Goal: Find contact information

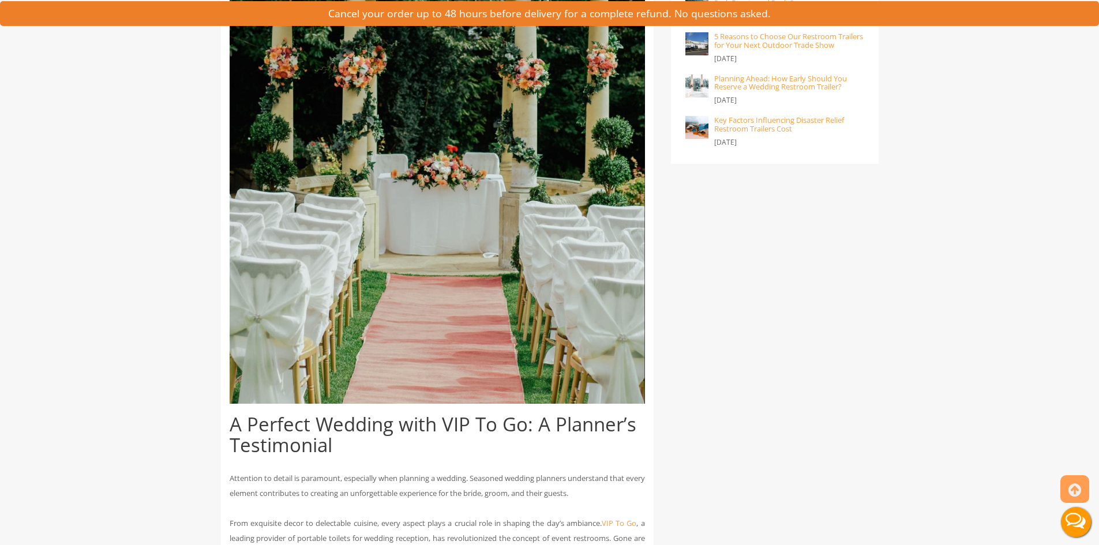
scroll to position [923, 0]
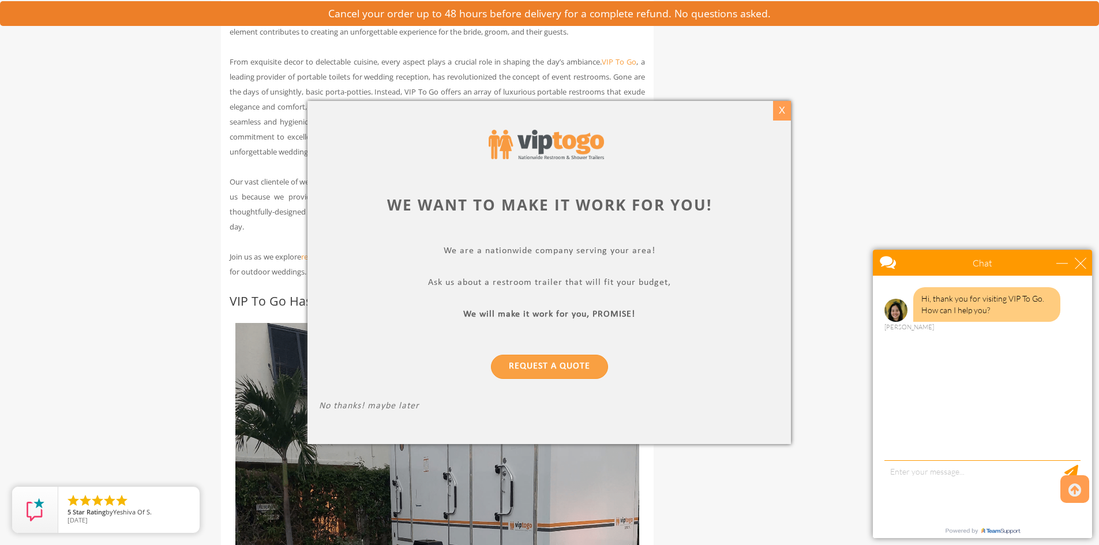
click at [781, 108] on div "X" at bounding box center [782, 111] width 18 height 20
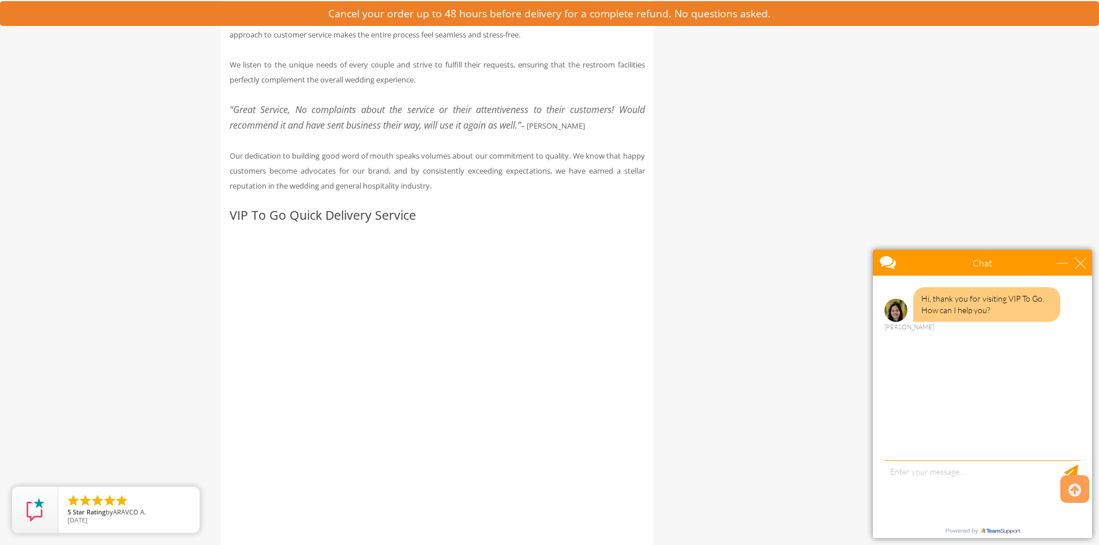
scroll to position [1962, 0]
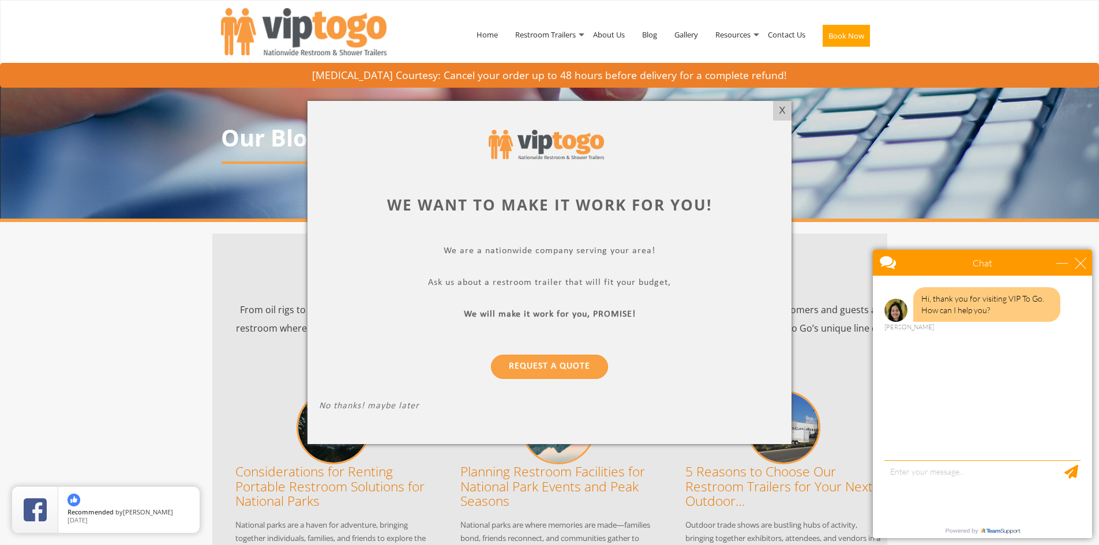
click at [788, 34] on div at bounding box center [549, 272] width 1099 height 545
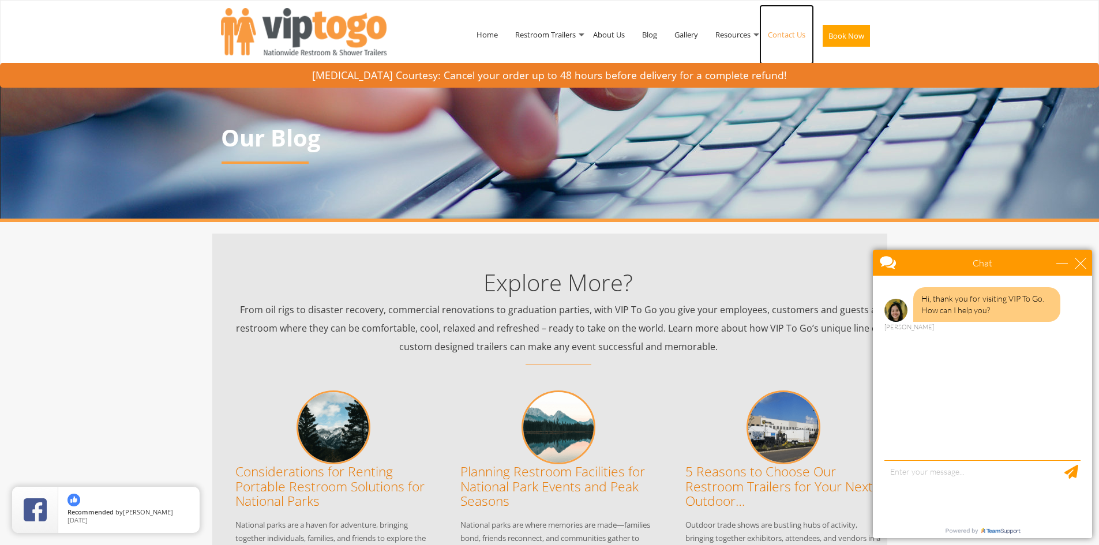
click at [779, 29] on link "Contact Us" at bounding box center [786, 35] width 55 height 60
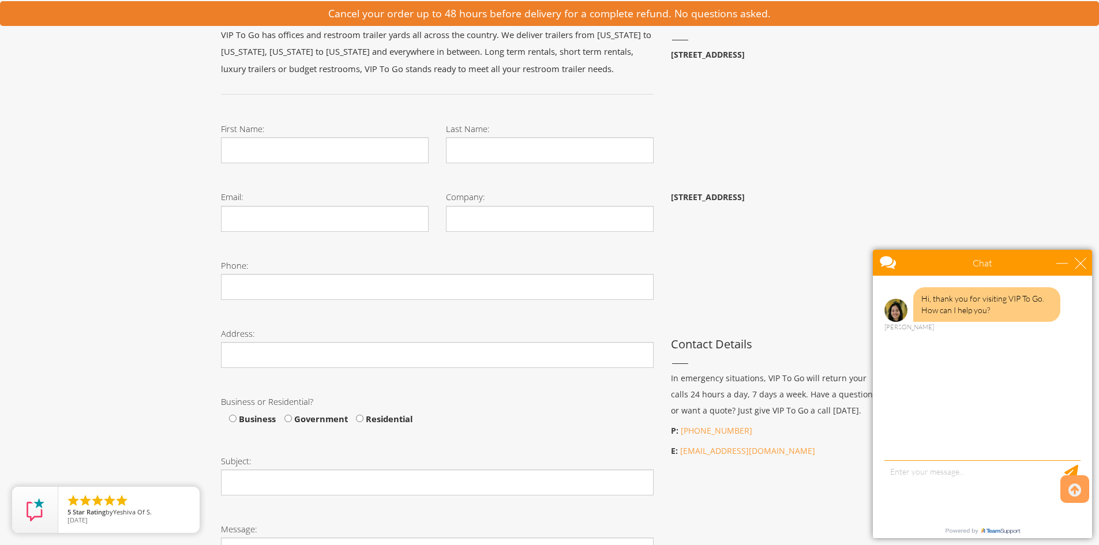
scroll to position [173, 0]
